Goal: Find specific page/section: Find specific page/section

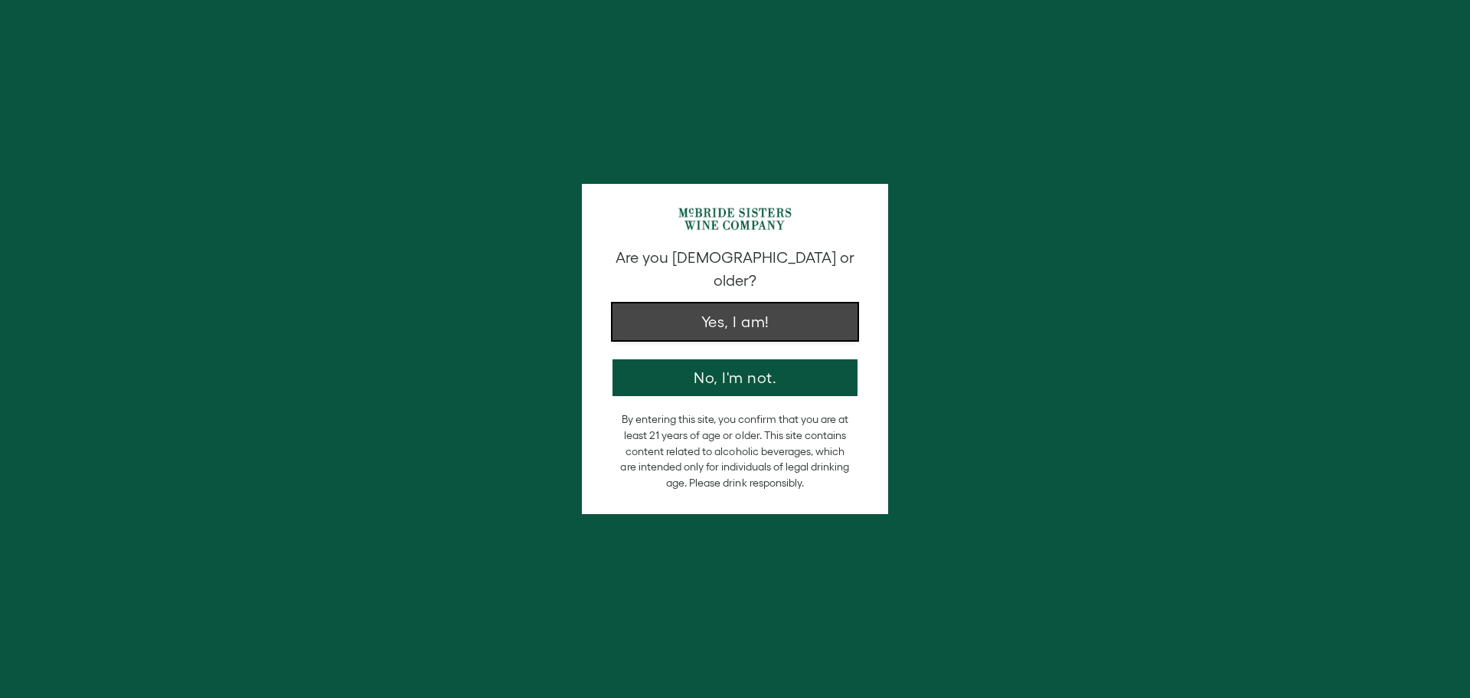
click at [673, 303] on button "Yes, I am!" at bounding box center [735, 321] width 245 height 37
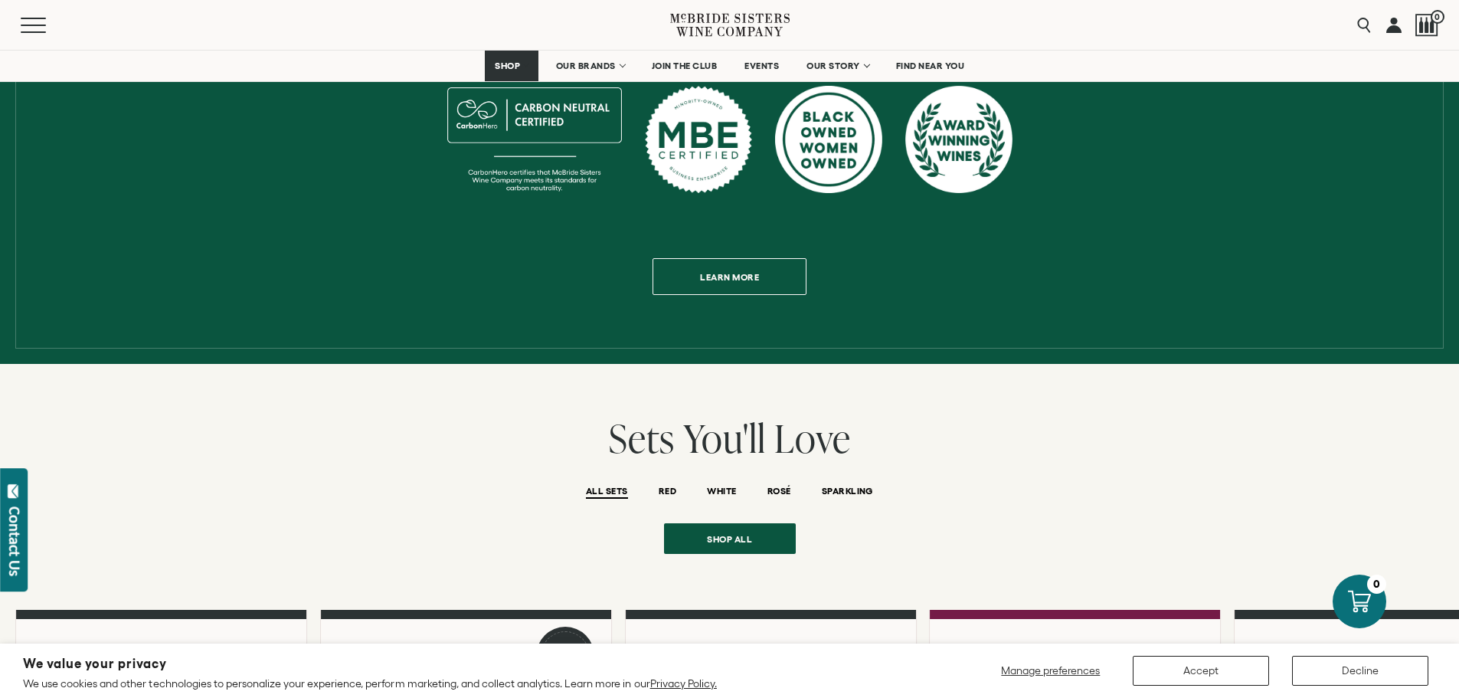
scroll to position [1072, 0]
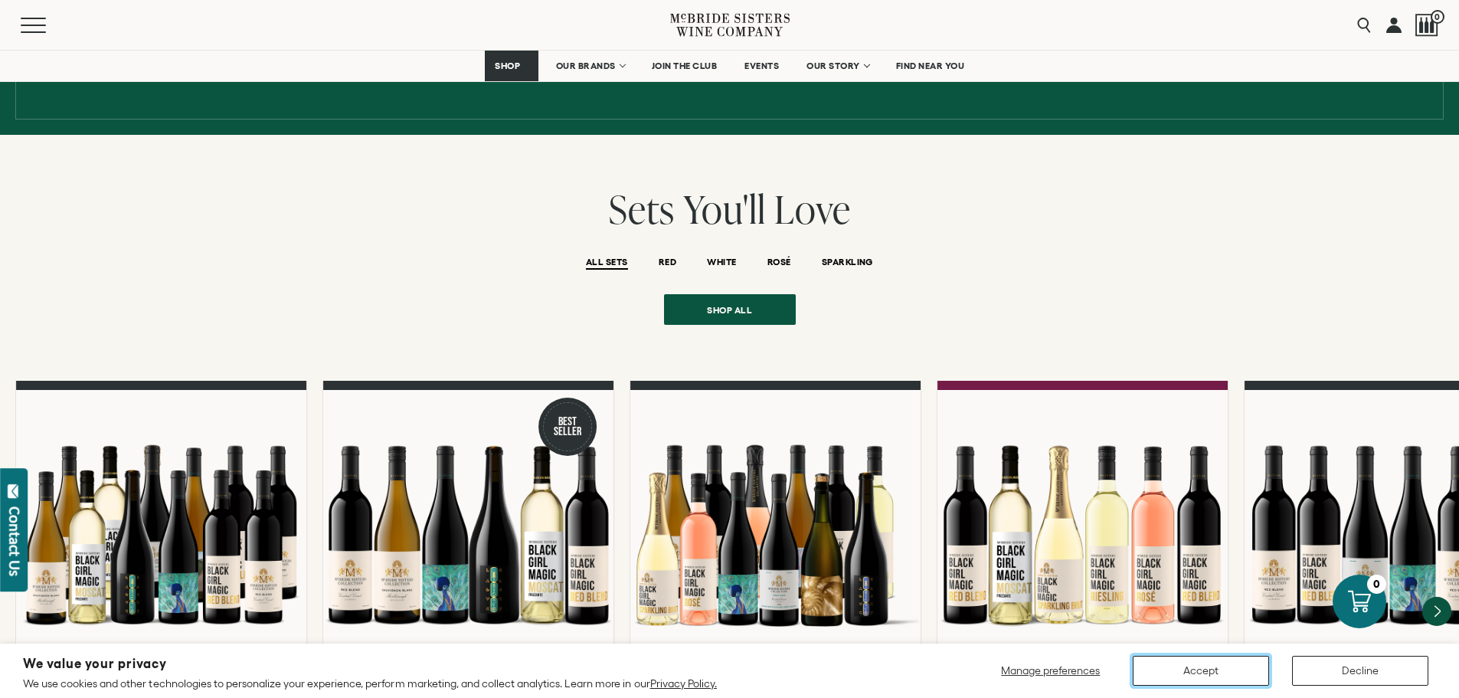
click at [1182, 665] on button "Accept" at bounding box center [1201, 670] width 136 height 30
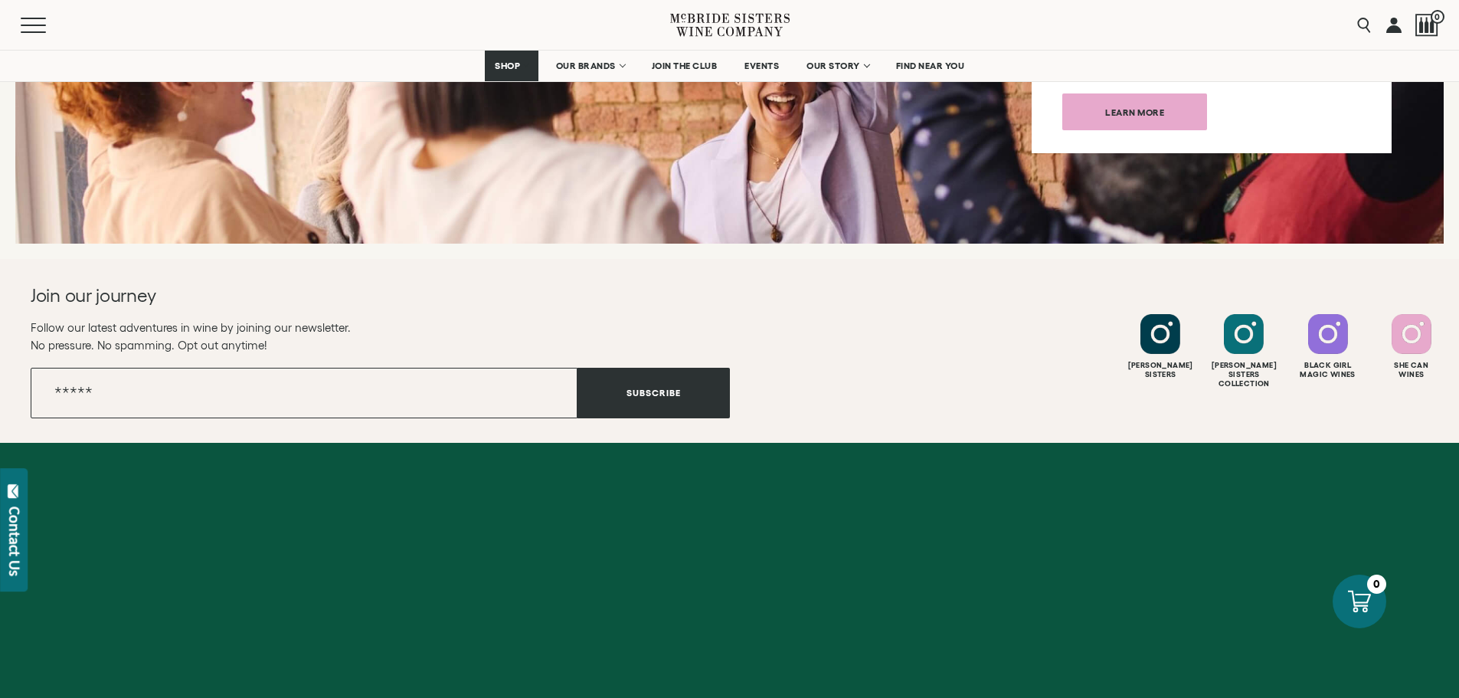
scroll to position [6126, 0]
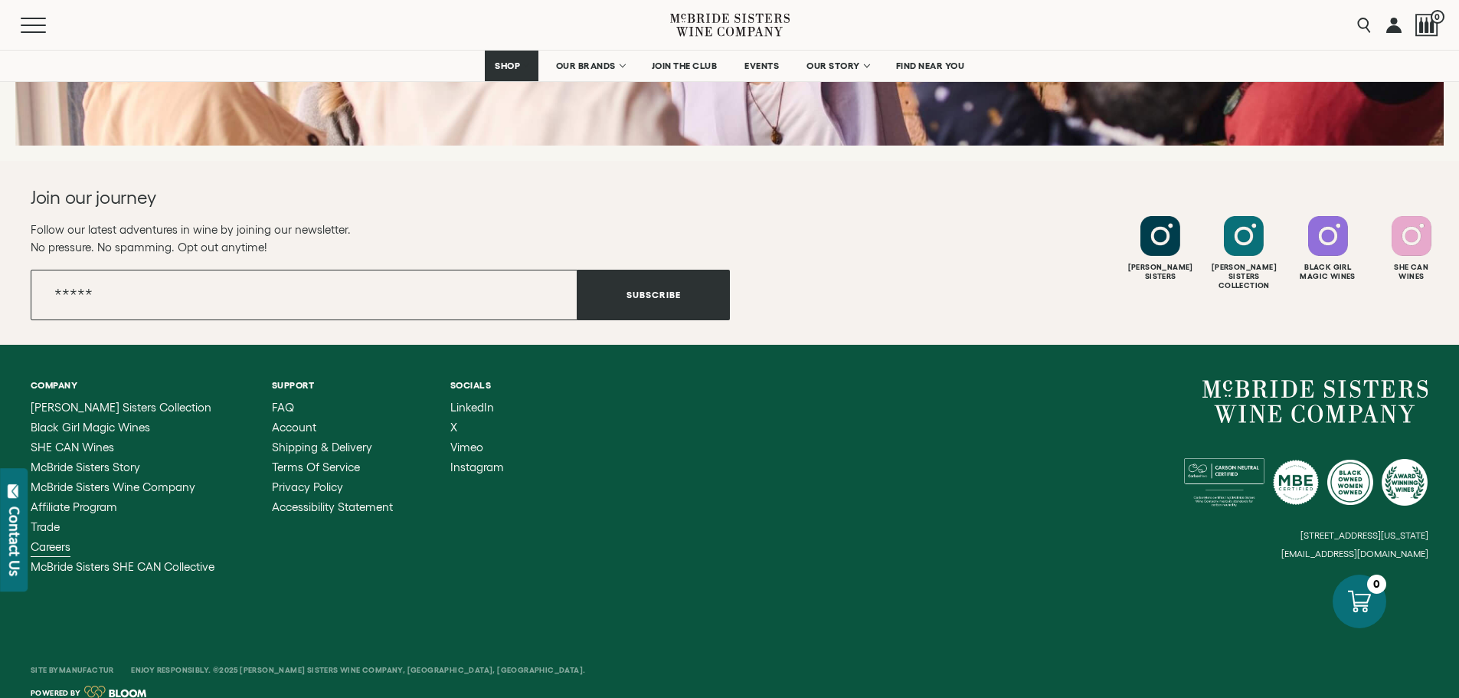
click at [50, 540] on span "Careers" at bounding box center [51, 546] width 40 height 13
